Goal: Transaction & Acquisition: Download file/media

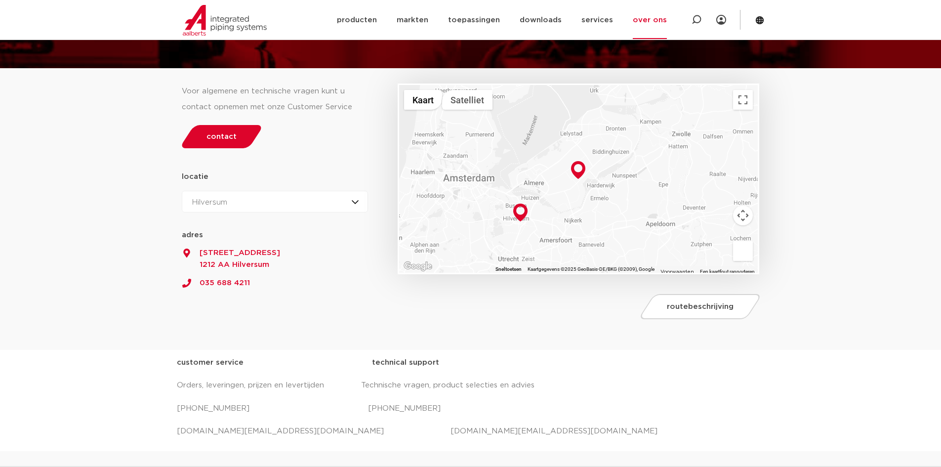
scroll to position [148, 0]
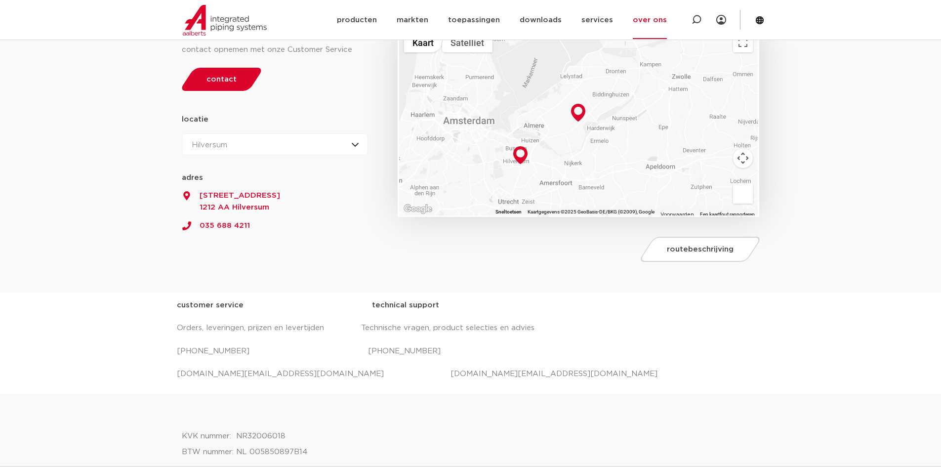
click at [345, 143] on div "Hilversum Hilversum Zeewolde" at bounding box center [275, 144] width 187 height 22
click at [337, 221] on link "035 688 4211" at bounding box center [275, 222] width 187 height 18
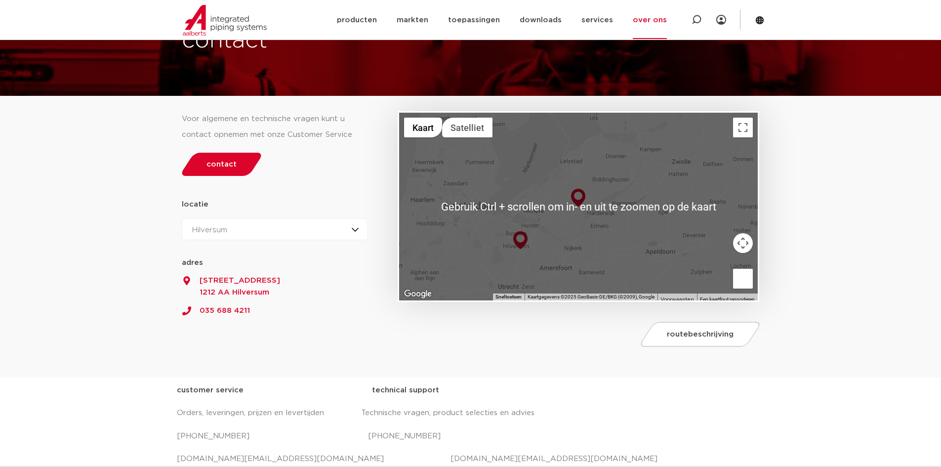
scroll to position [0, 0]
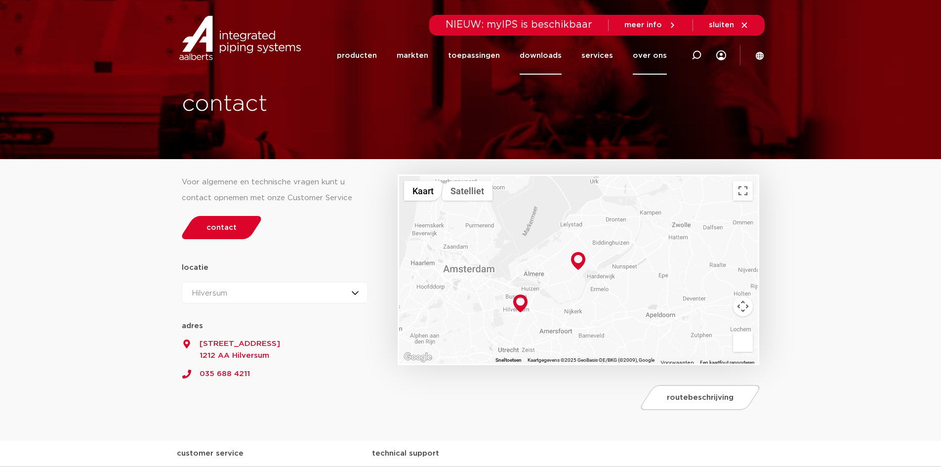
click at [550, 55] on link "downloads" at bounding box center [541, 56] width 42 height 38
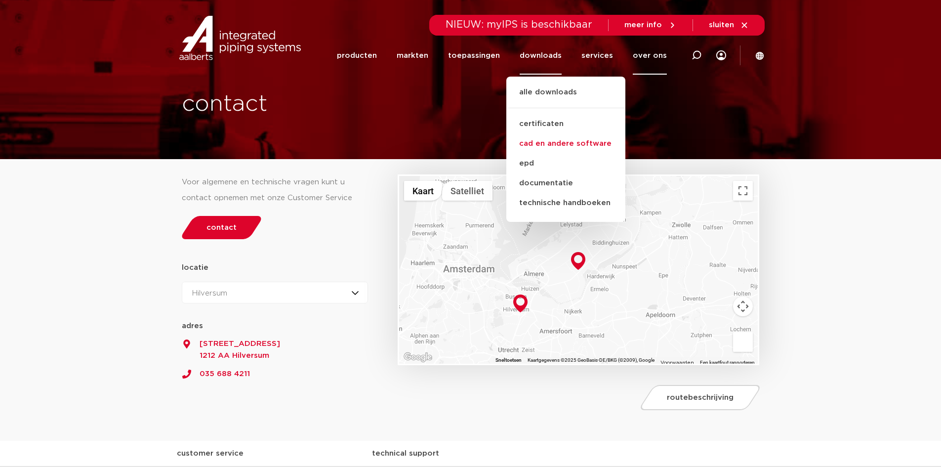
click at [563, 145] on link "cad en andere software" at bounding box center [565, 144] width 119 height 20
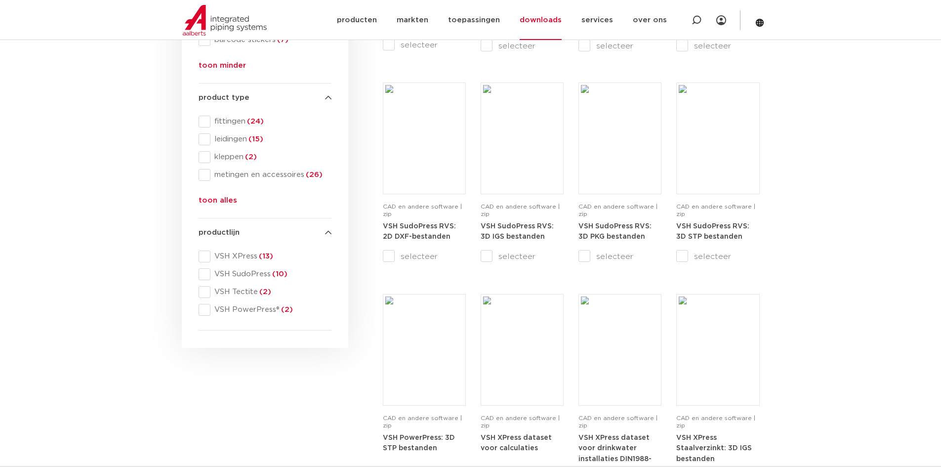
scroll to position [346, 0]
click at [205, 144] on span at bounding box center [205, 142] width 12 height 12
